Goal: Check status: Check status

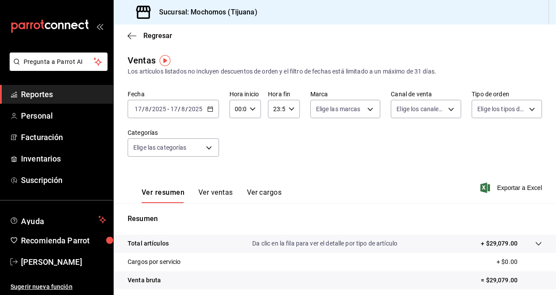
click at [83, 97] on span "Reportes" at bounding box center [63, 94] width 85 height 12
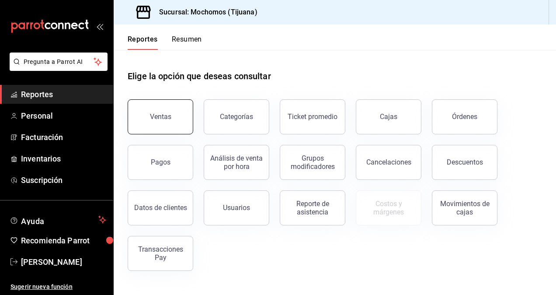
click at [175, 122] on button "Ventas" at bounding box center [161, 116] width 66 height 35
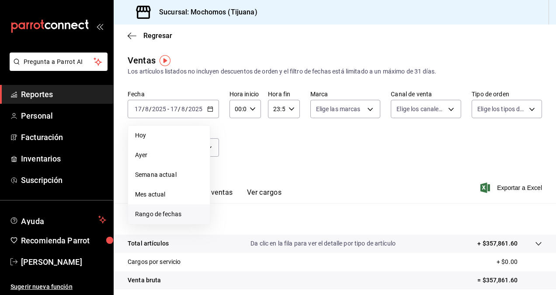
click at [180, 211] on span "Rango de fechas" at bounding box center [169, 213] width 68 height 9
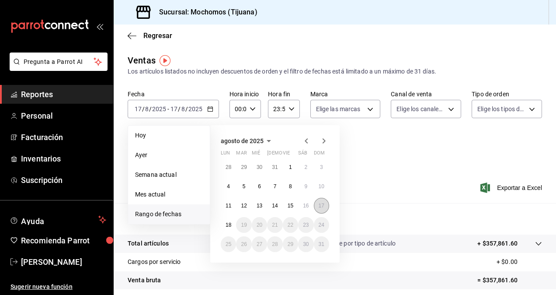
click at [321, 207] on abbr "17" at bounding box center [322, 205] width 6 height 6
click at [229, 225] on abbr "18" at bounding box center [228, 225] width 6 height 6
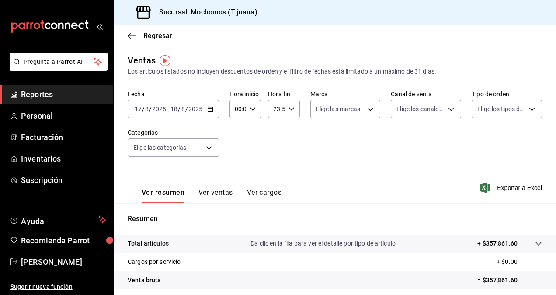
click at [253, 107] on icon "button" at bounding box center [253, 109] width 6 height 6
click at [237, 149] on span "05" at bounding box center [237, 148] width 2 height 7
type input "05:00"
click at [251, 132] on span "00" at bounding box center [252, 131] width 2 height 7
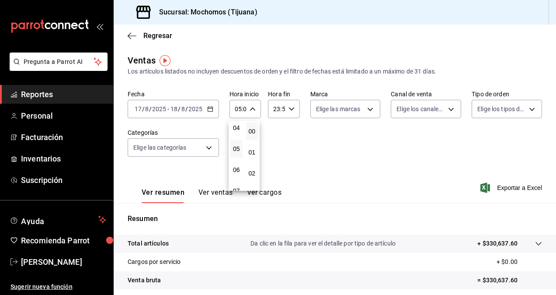
click at [289, 107] on div at bounding box center [278, 147] width 556 height 295
click at [289, 107] on icon "button" at bounding box center [291, 109] width 6 height 6
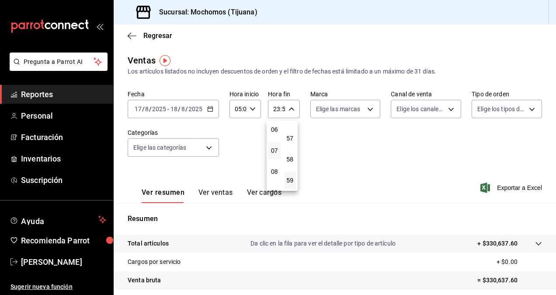
scroll to position [84, 0]
click at [275, 152] on span "05" at bounding box center [275, 152] width 2 height 7
click at [292, 127] on button "00" at bounding box center [290, 122] width 12 height 17
type input "05:00"
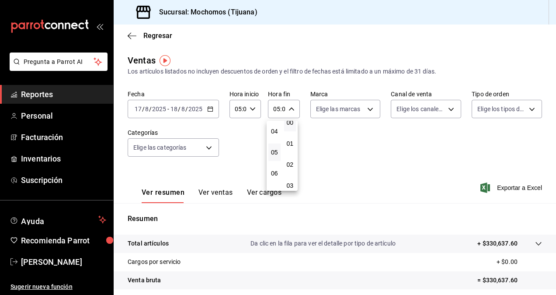
click at [314, 136] on div at bounding box center [278, 147] width 556 height 295
